Goal: Information Seeking & Learning: Check status

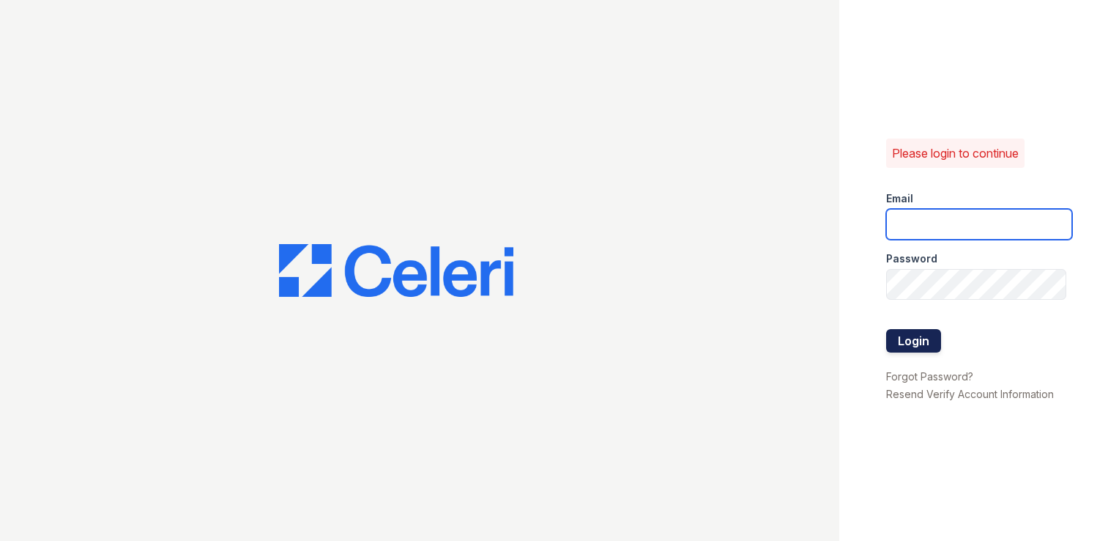
type input "springparc.pm@cafmanagement.com"
click at [921, 335] on button "Login" at bounding box center [913, 340] width 55 height 23
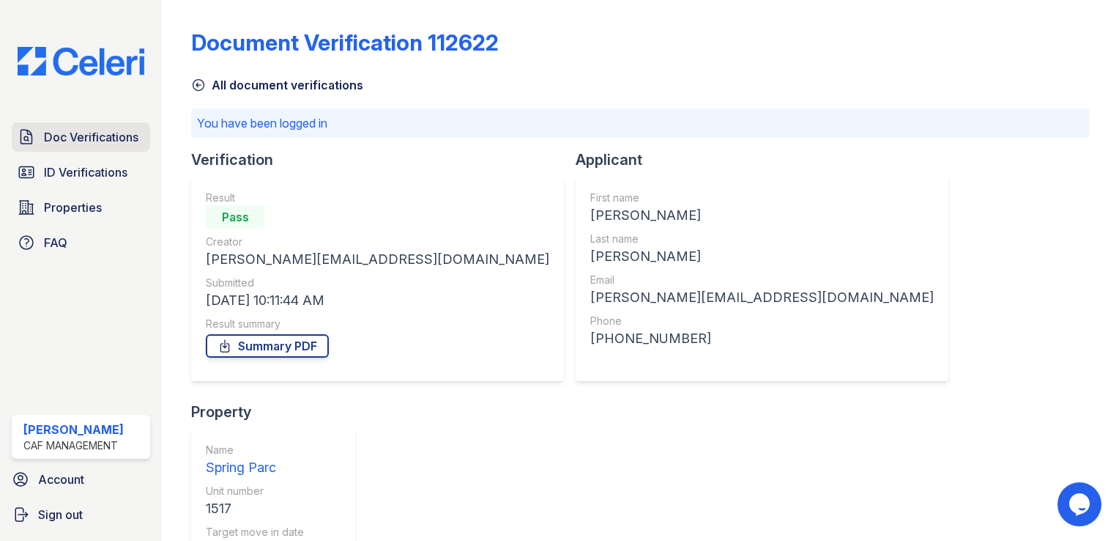
click at [106, 139] on span "Doc Verifications" at bounding box center [91, 137] width 94 height 18
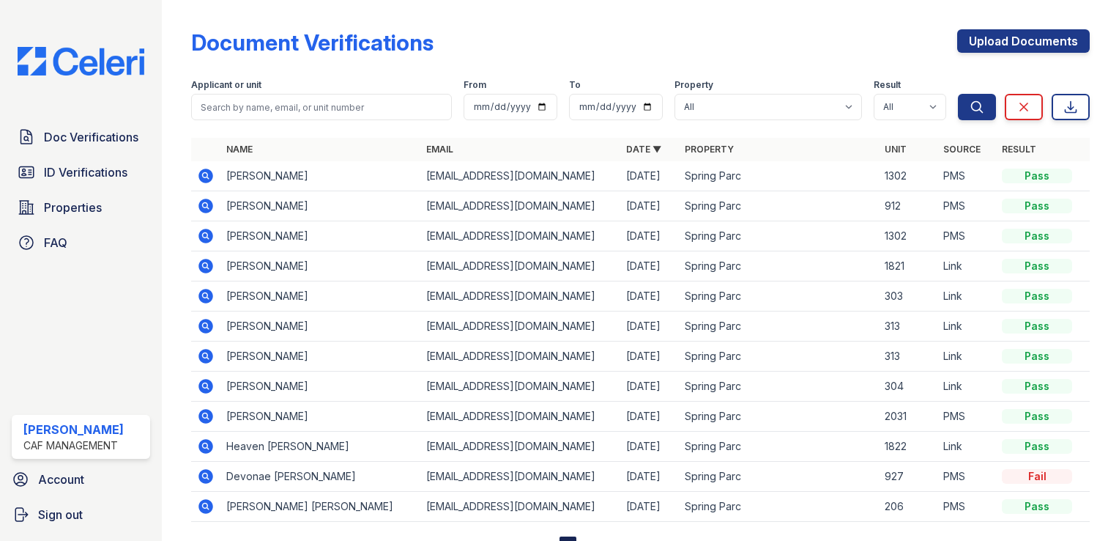
scroll to position [61, 0]
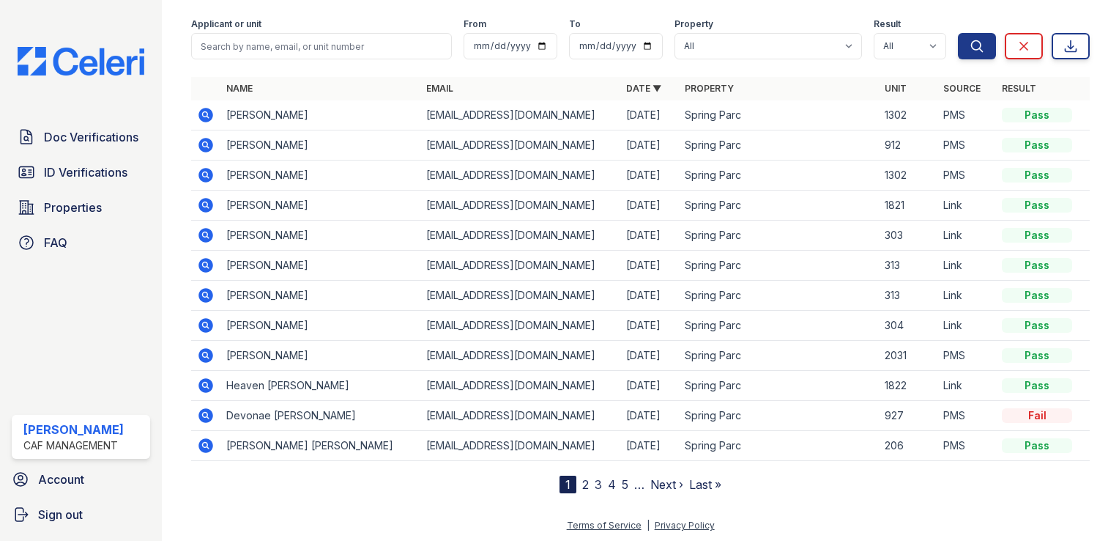
click at [76, 92] on div "Doc Verifications ID Verifications Properties FAQ [PERSON_NAME] CAF Management …" at bounding box center [81, 270] width 162 height 541
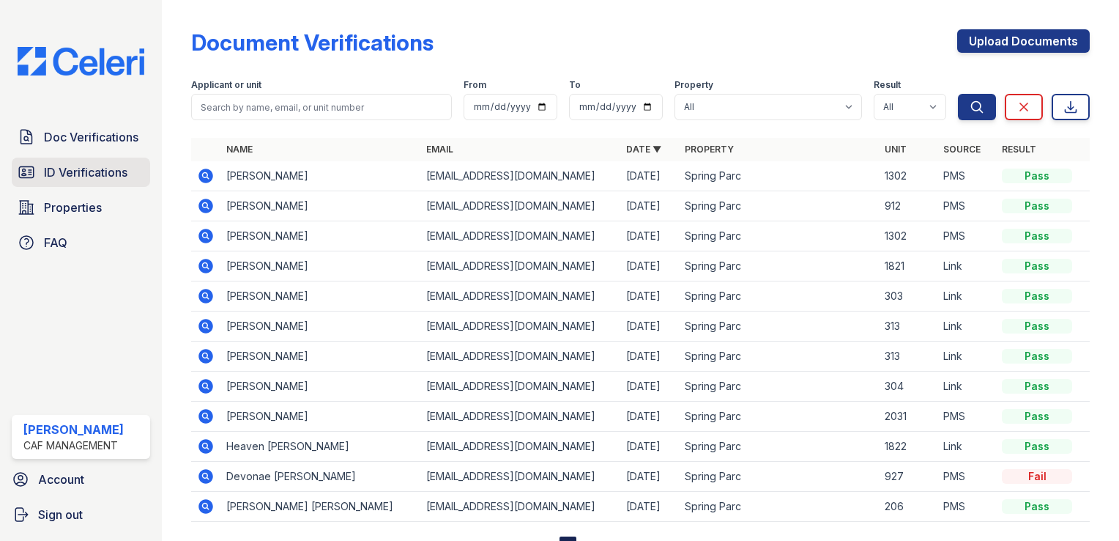
click at [47, 168] on span "ID Verifications" at bounding box center [86, 172] width 84 height 18
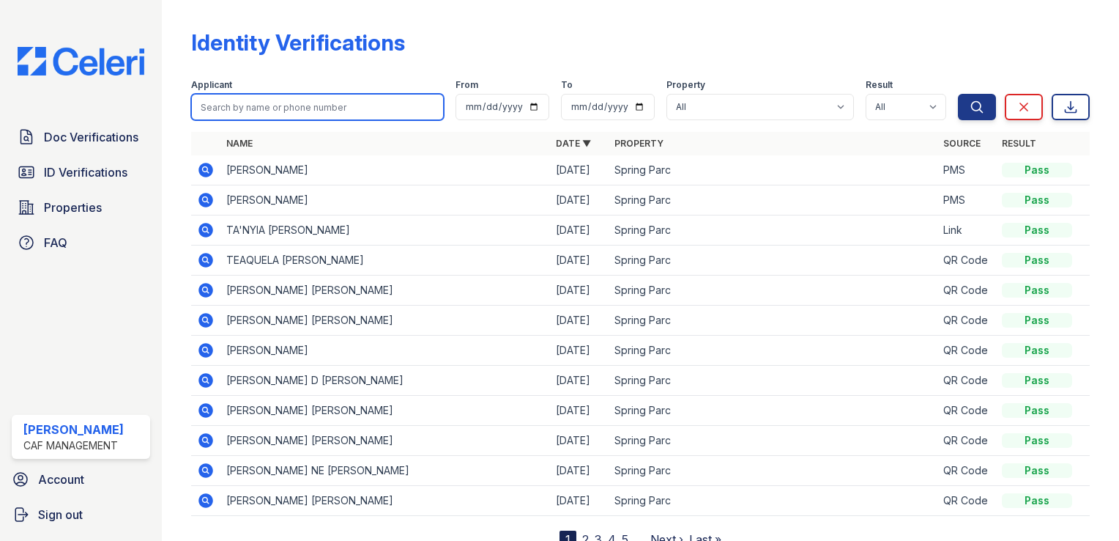
click at [263, 105] on input "search" at bounding box center [317, 107] width 253 height 26
type input "joe"
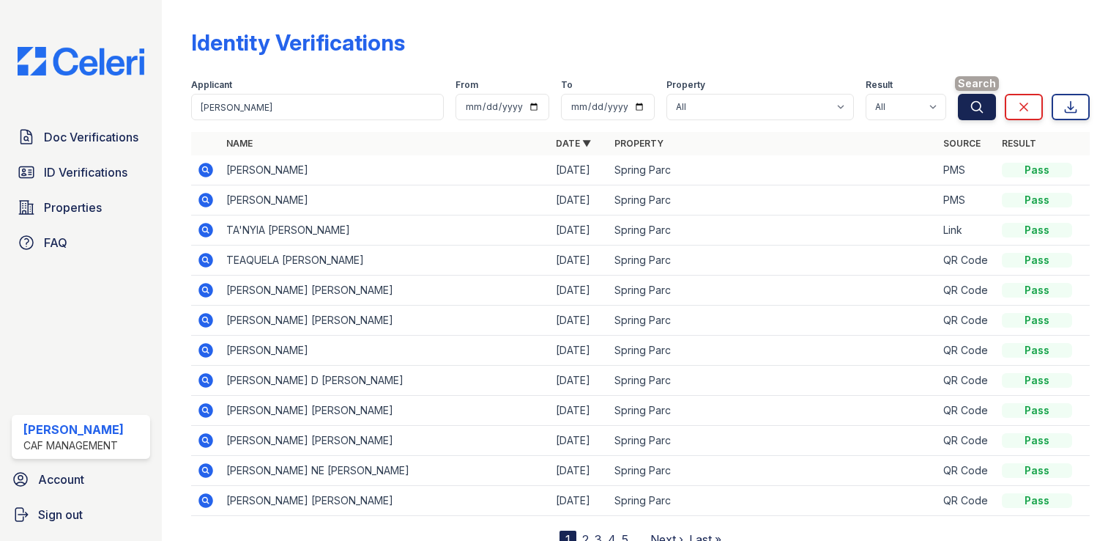
click at [970, 108] on icon "submit" at bounding box center [977, 107] width 15 height 15
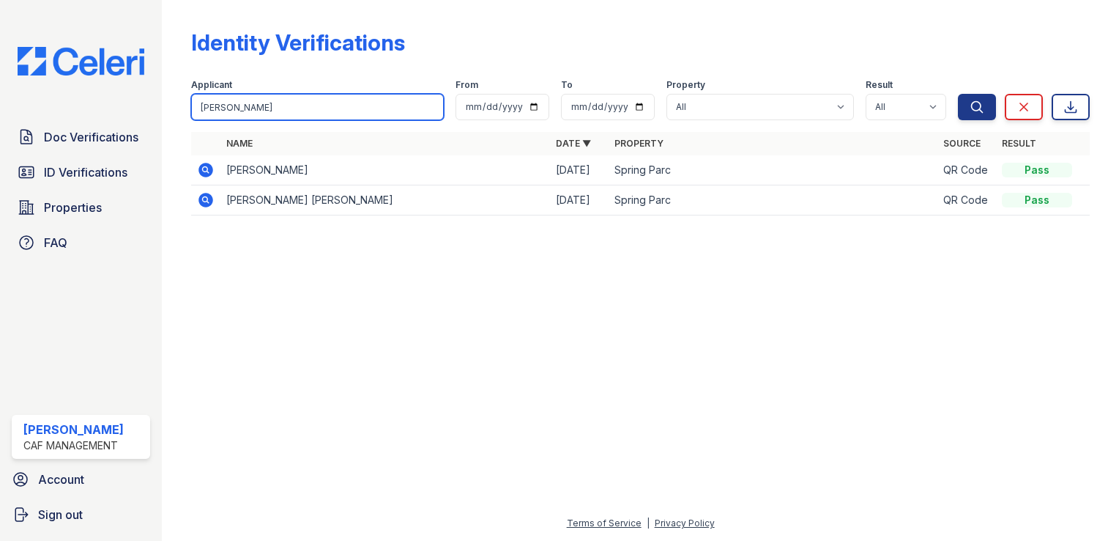
click at [311, 106] on input "joe" at bounding box center [317, 107] width 253 height 26
type input "jospeh"
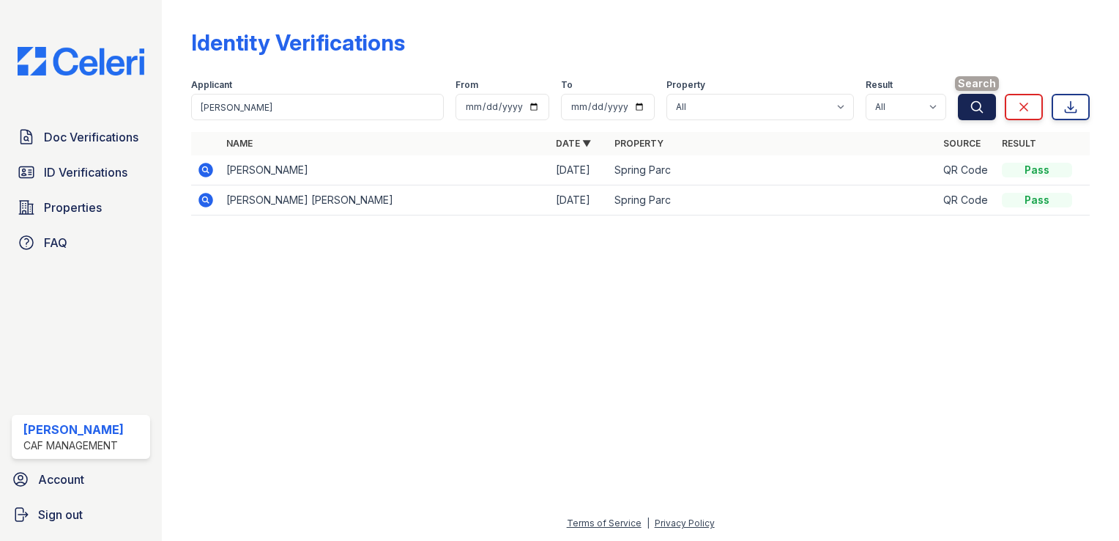
click at [973, 102] on icon "submit" at bounding box center [977, 106] width 11 height 11
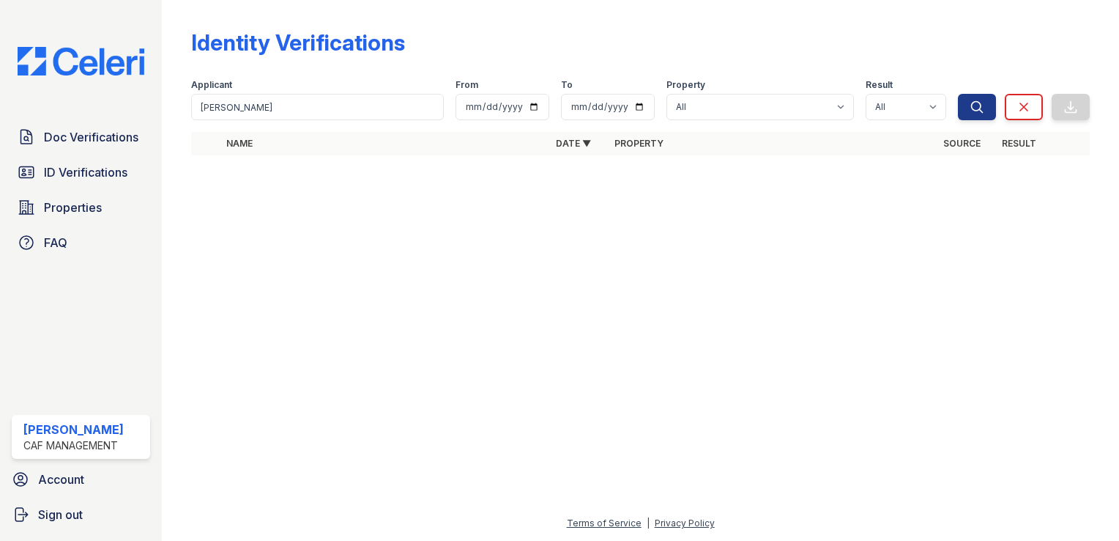
click at [302, 90] on div "Applicant" at bounding box center [317, 86] width 253 height 15
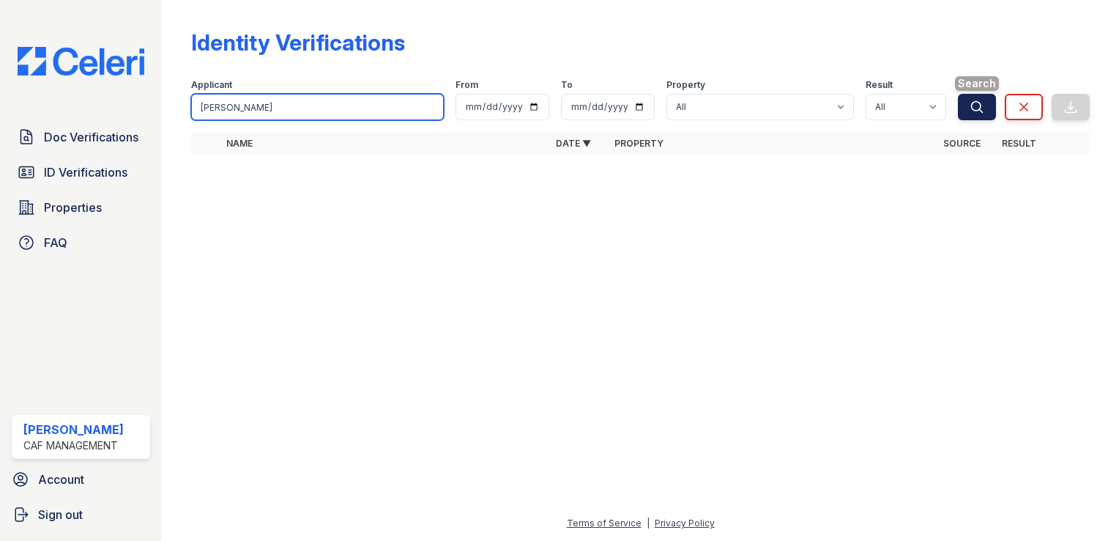
type input "joseph"
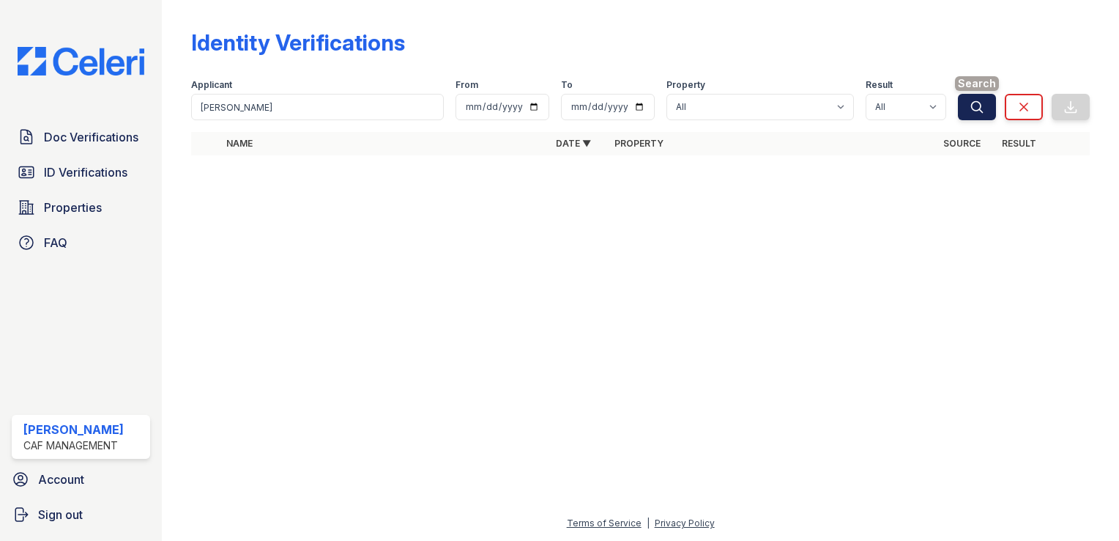
click at [984, 100] on icon "submit" at bounding box center [977, 107] width 15 height 15
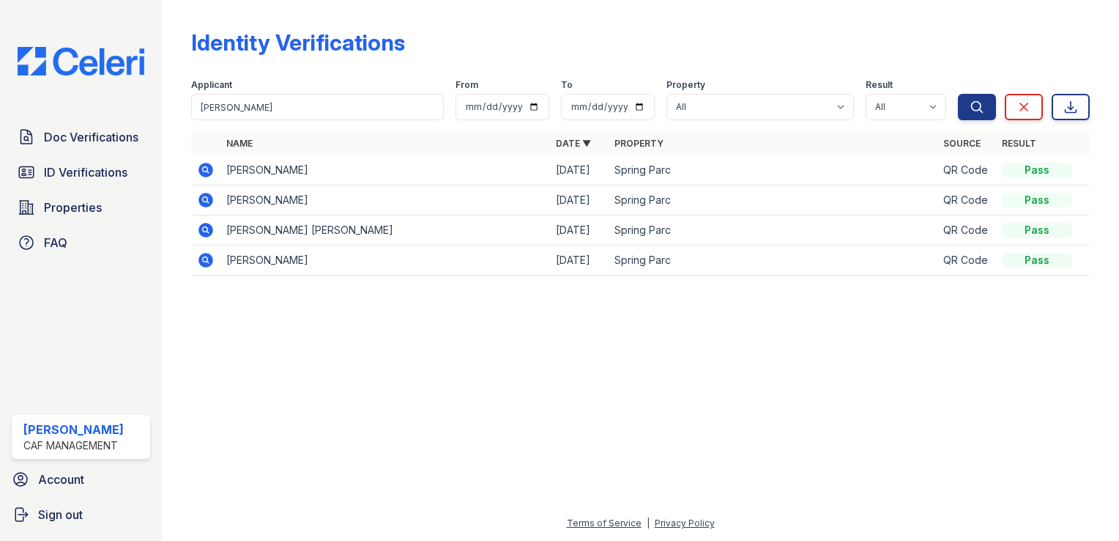
click at [209, 168] on icon at bounding box center [206, 170] width 15 height 15
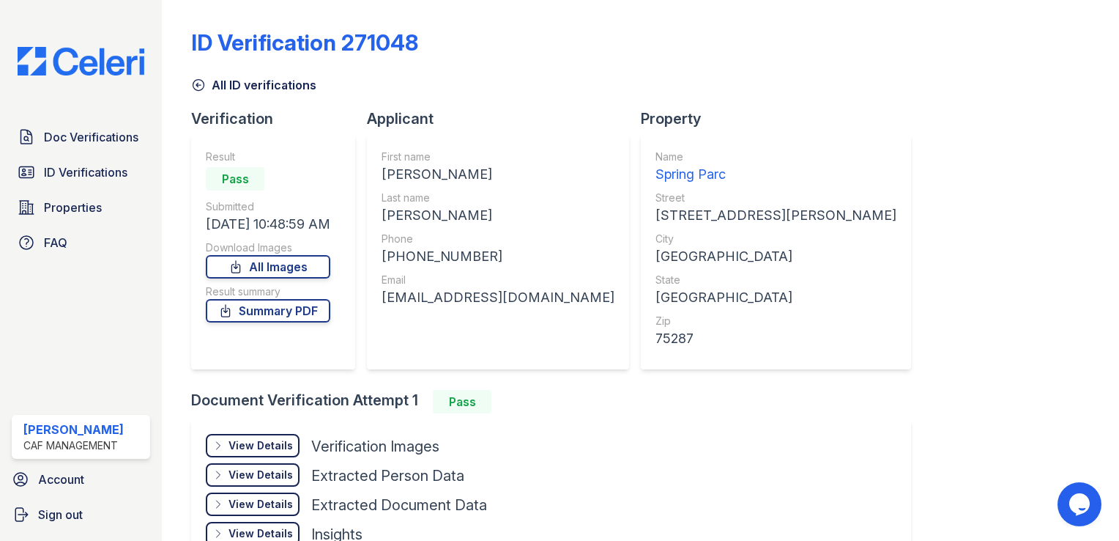
click at [641, 371] on div "Property Name [GEOGRAPHIC_DATA] Street [STREET_ADDRESS][PERSON_NAME] City [GEOG…" at bounding box center [782, 248] width 282 height 281
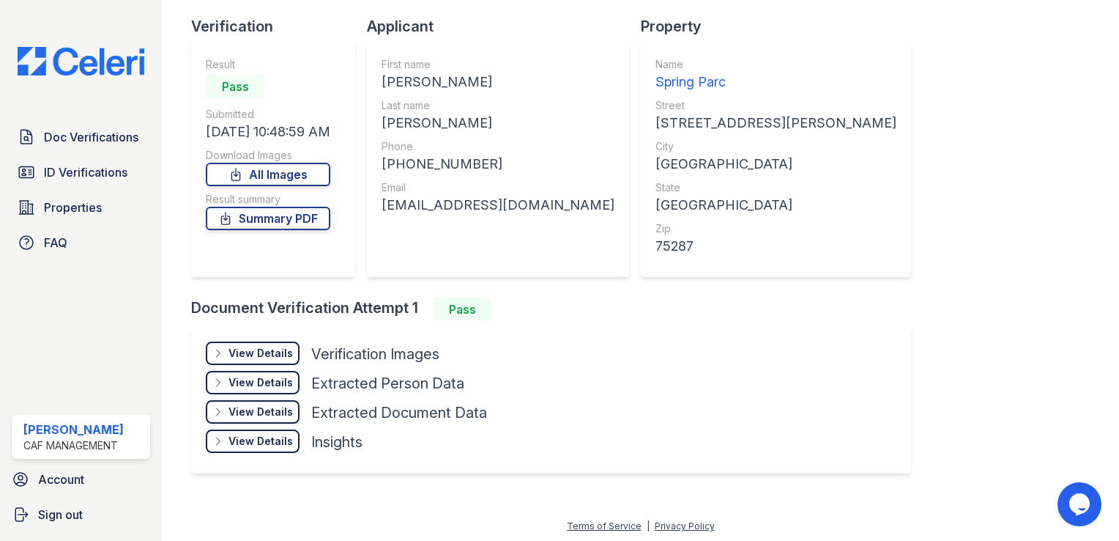
click at [246, 351] on div "View Details" at bounding box center [261, 353] width 64 height 15
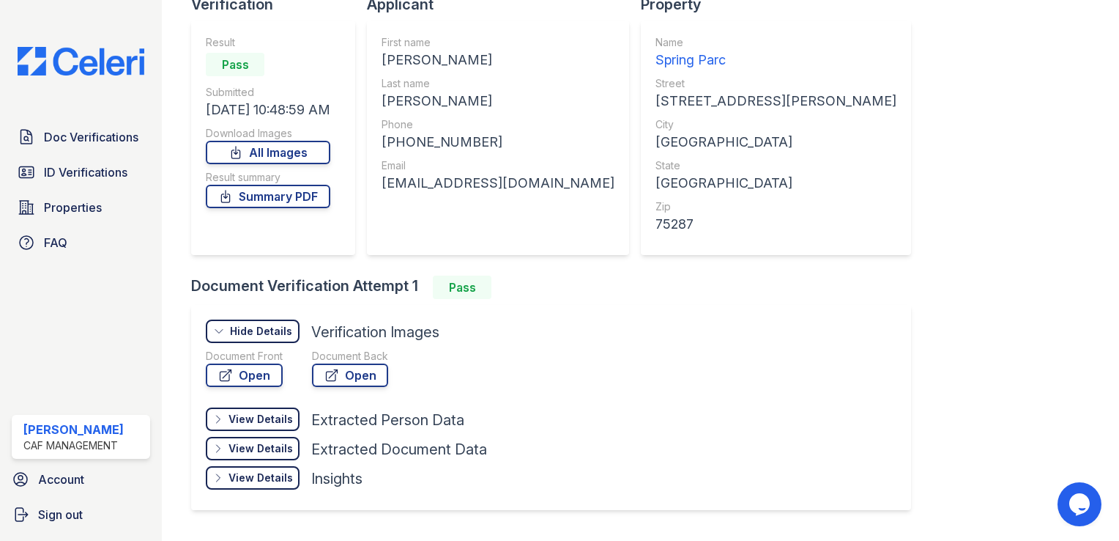
scroll to position [115, 0]
click at [252, 377] on link "Open" at bounding box center [244, 374] width 77 height 23
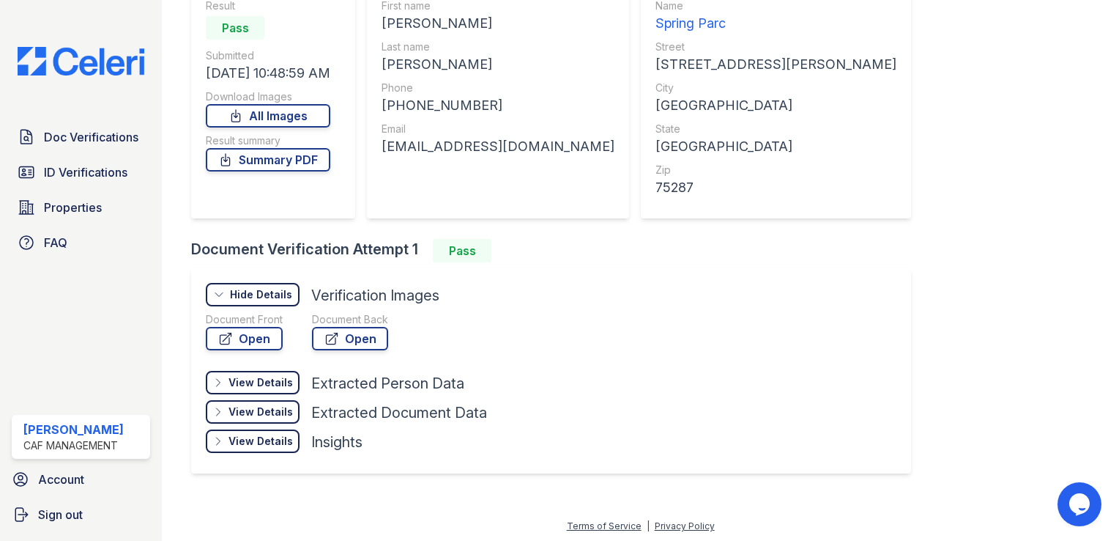
click at [272, 400] on div "View Details Details" at bounding box center [253, 411] width 94 height 23
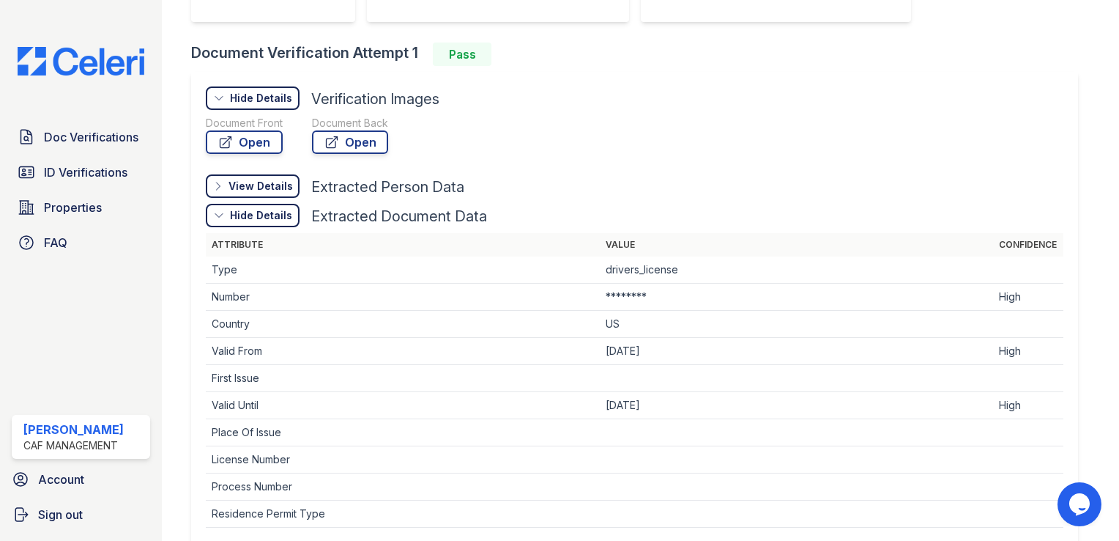
scroll to position [350, 0]
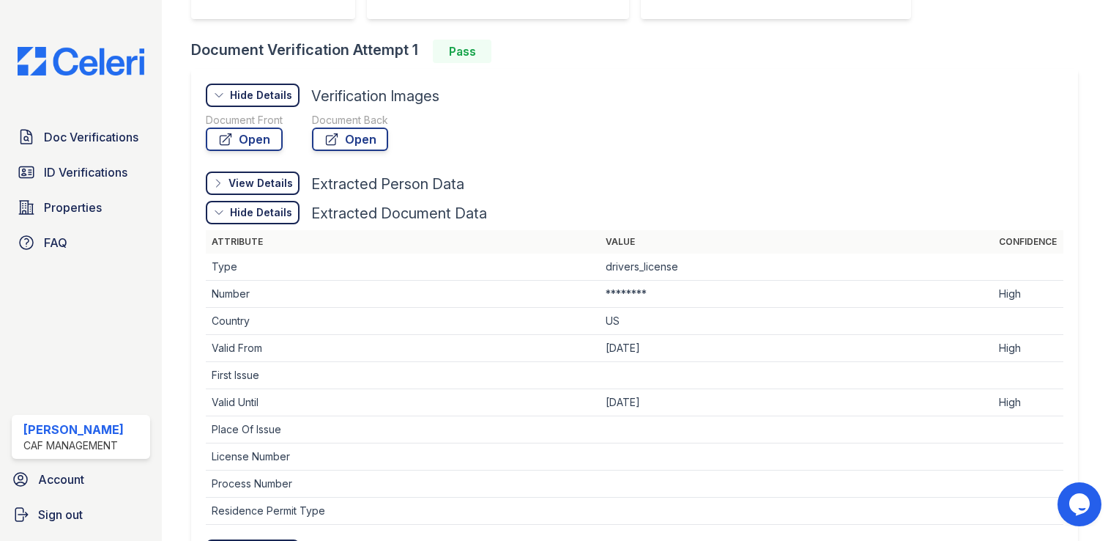
click at [252, 207] on div "Hide Details" at bounding box center [261, 212] width 62 height 15
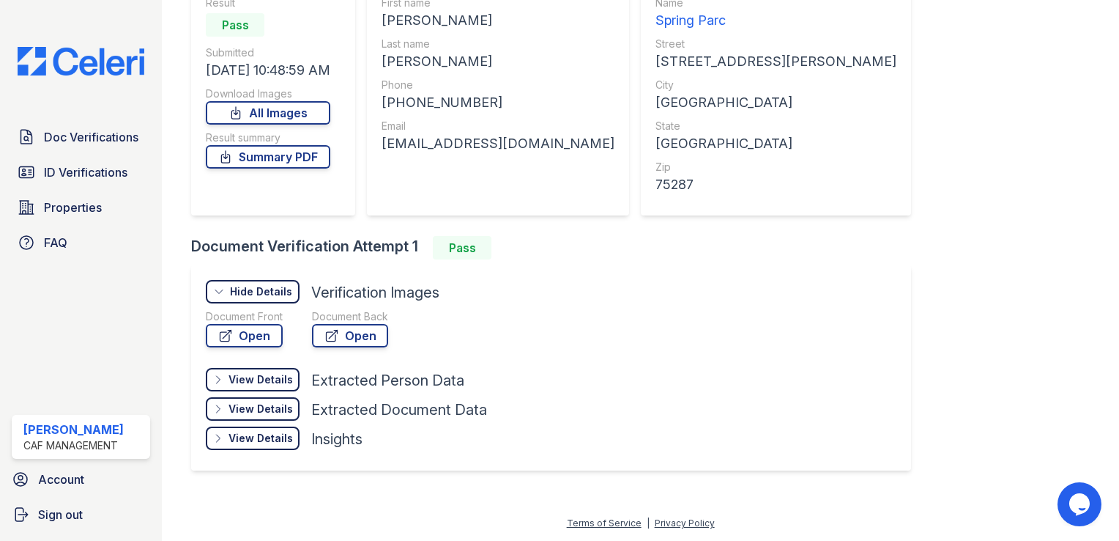
scroll to position [151, 0]
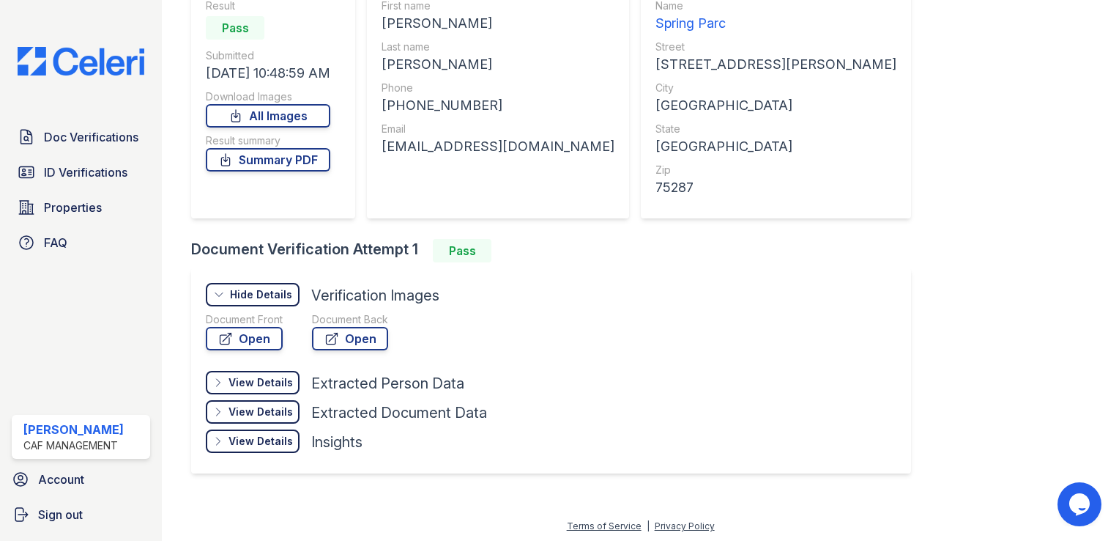
click at [255, 292] on div "Hide Details" at bounding box center [261, 294] width 62 height 15
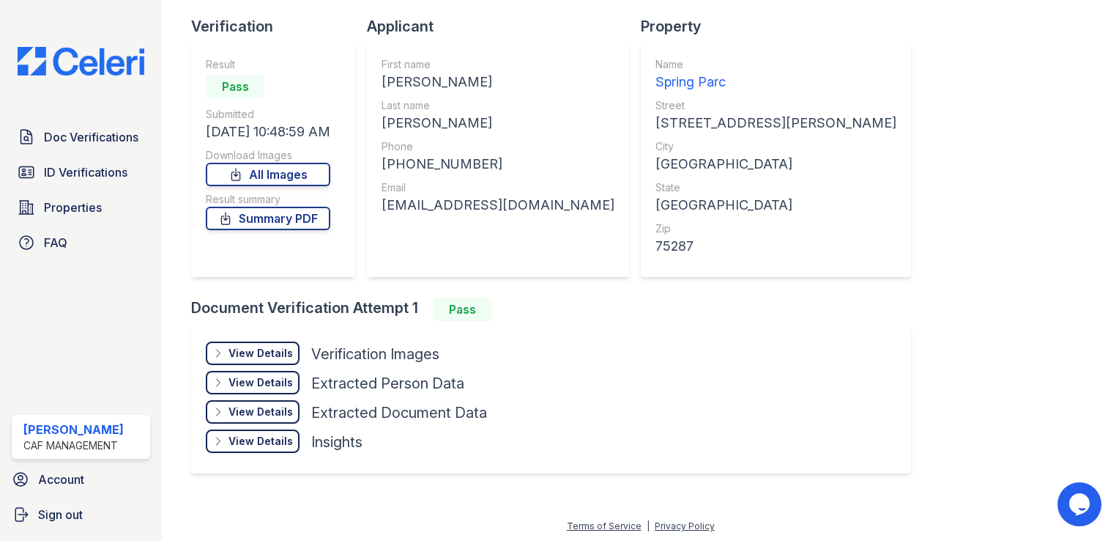
click at [291, 360] on div "View Details" at bounding box center [261, 353] width 64 height 15
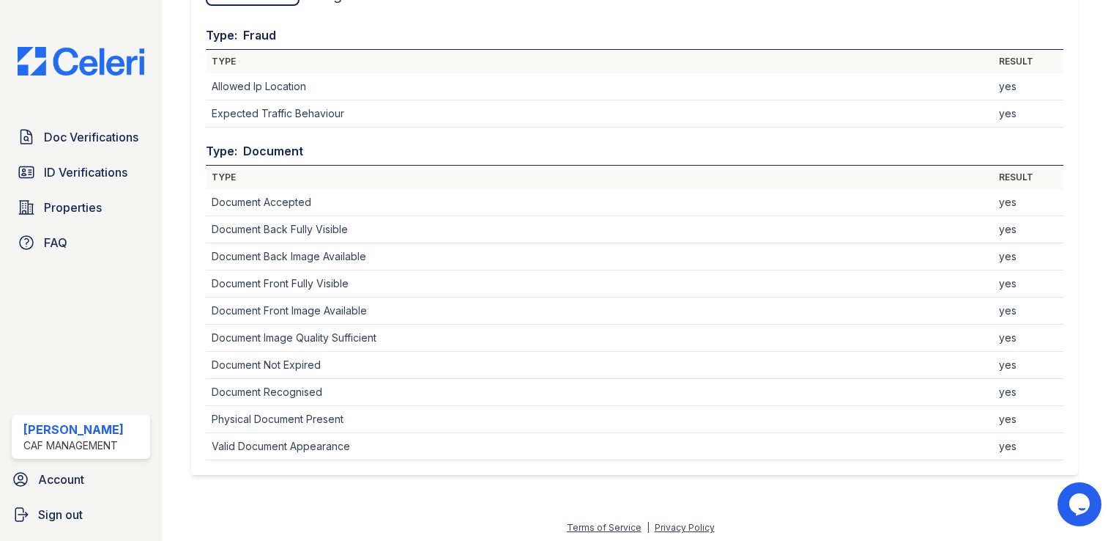
scroll to position [144, 0]
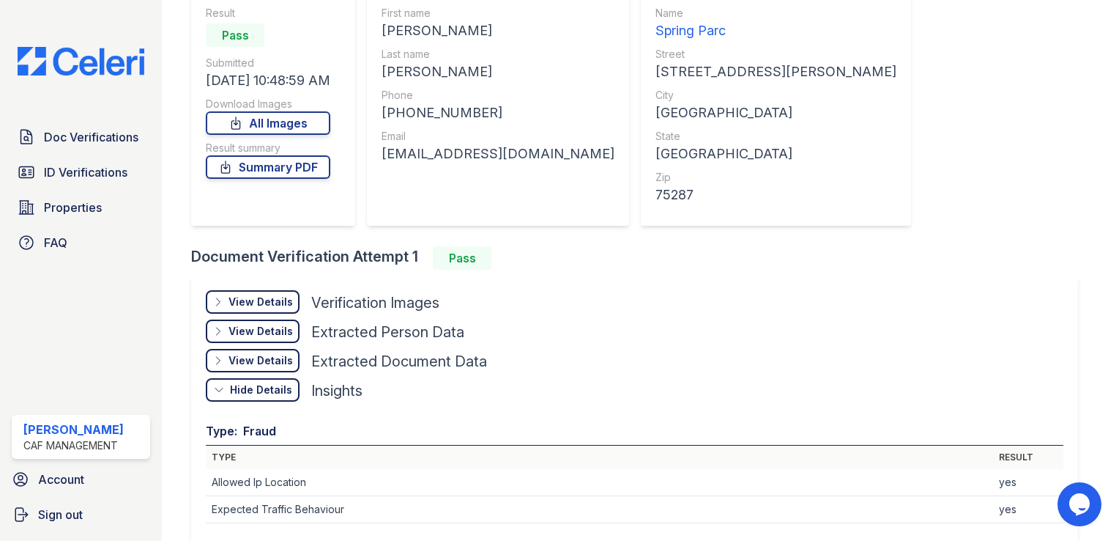
click at [258, 290] on div "View Details Details" at bounding box center [253, 301] width 94 height 23
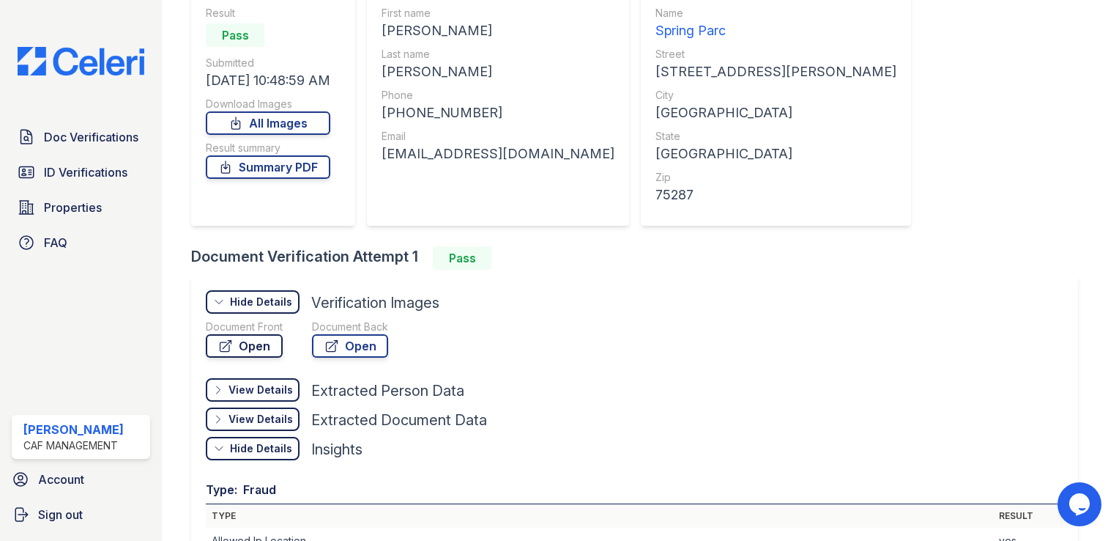
click at [259, 352] on link "Open" at bounding box center [244, 345] width 77 height 23
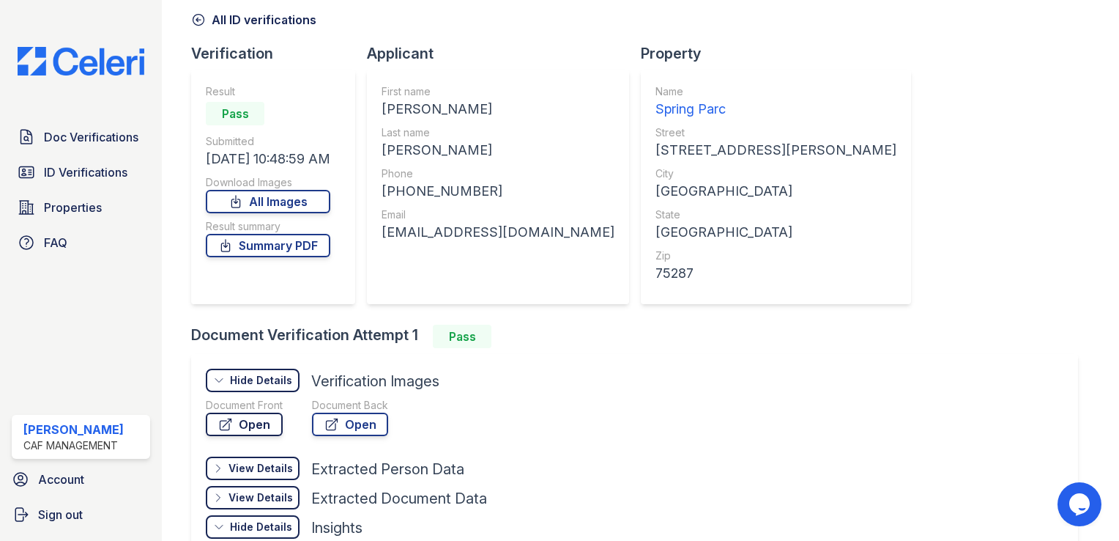
scroll to position [0, 0]
